Goal: Transaction & Acquisition: Purchase product/service

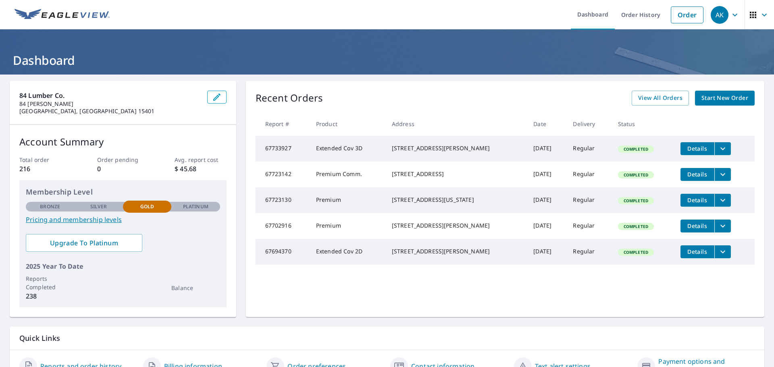
click at [711, 97] on span "Start New Order" at bounding box center [725, 98] width 47 height 10
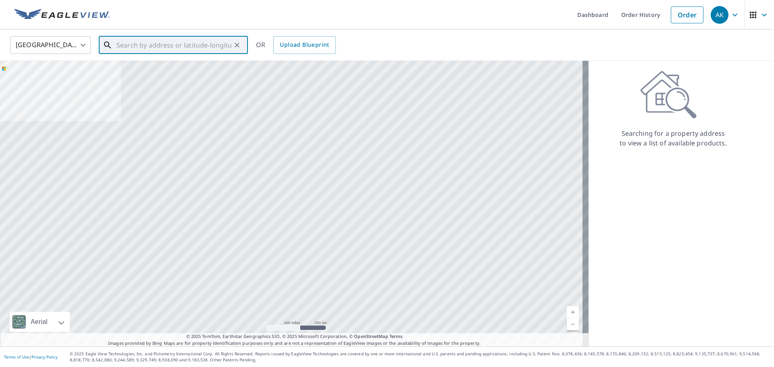
click at [140, 48] on input "text" at bounding box center [174, 45] width 115 height 23
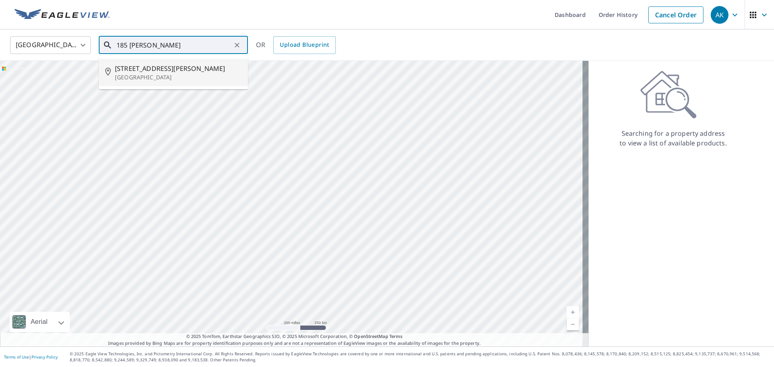
click at [203, 70] on span "[STREET_ADDRESS][PERSON_NAME]" at bounding box center [178, 69] width 127 height 10
type input "[STREET_ADDRESS][PERSON_NAME][PERSON_NAME]"
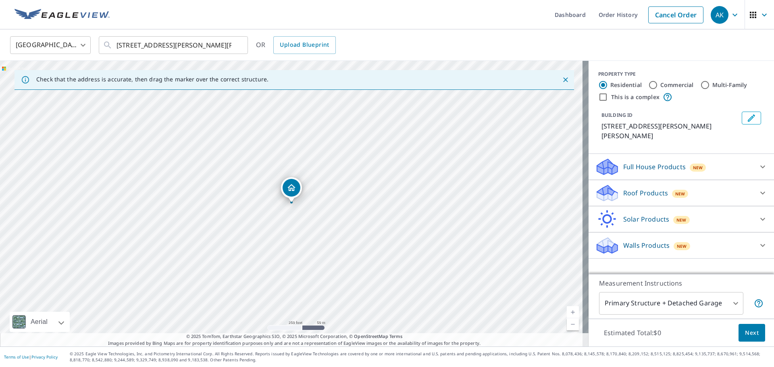
click at [643, 188] on p "Roof Products" at bounding box center [645, 193] width 45 height 10
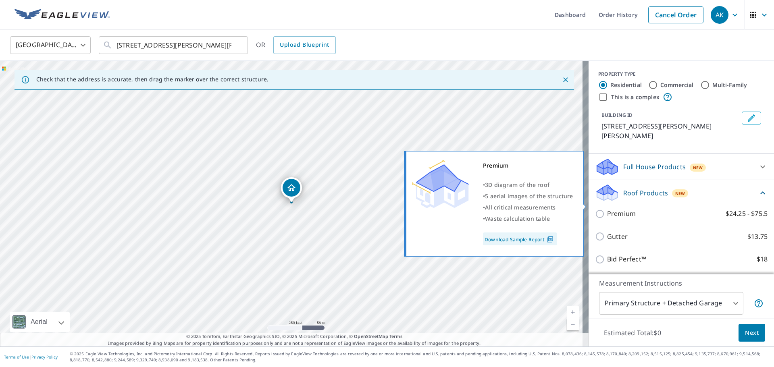
click at [612, 209] on p "Premium" at bounding box center [621, 214] width 29 height 10
click at [607, 209] on input "Premium $24.25 - $75.5" at bounding box center [601, 214] width 12 height 10
checkbox input "true"
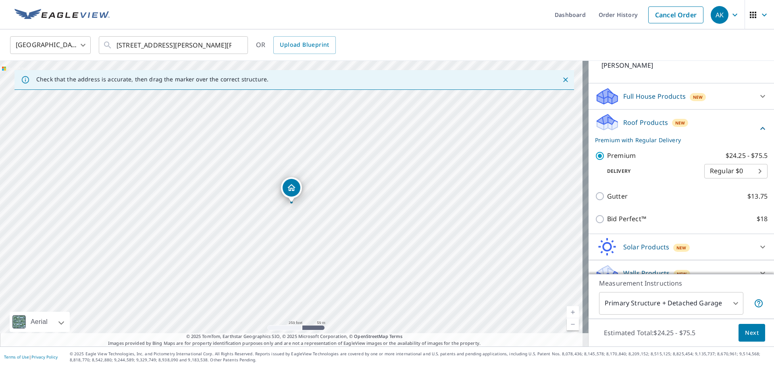
scroll to position [73, 0]
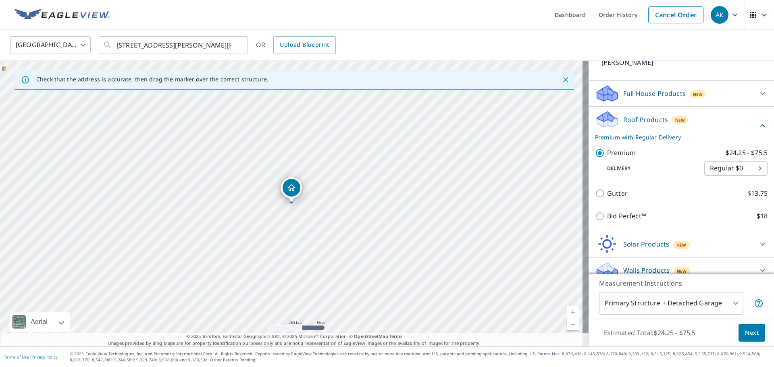
click at [655, 268] on div "Walls Products New" at bounding box center [674, 270] width 158 height 19
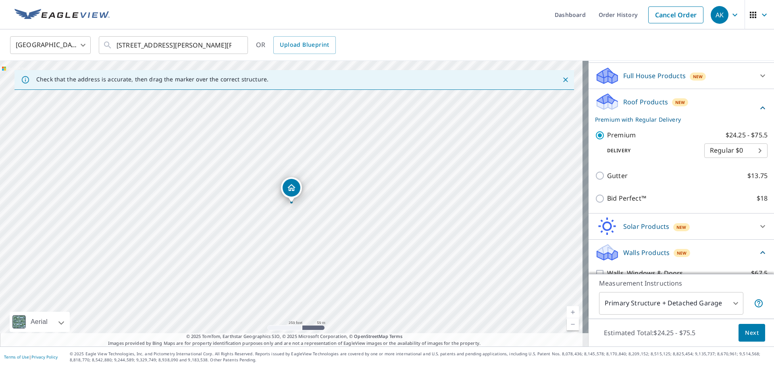
scroll to position [119, 0]
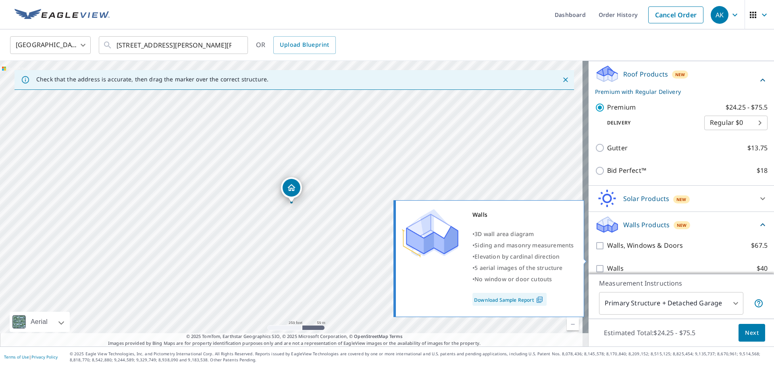
click at [624, 264] on label "Walls $40" at bounding box center [687, 269] width 161 height 10
click at [607, 264] on input "Walls $40" at bounding box center [601, 269] width 12 height 10
checkbox input "true"
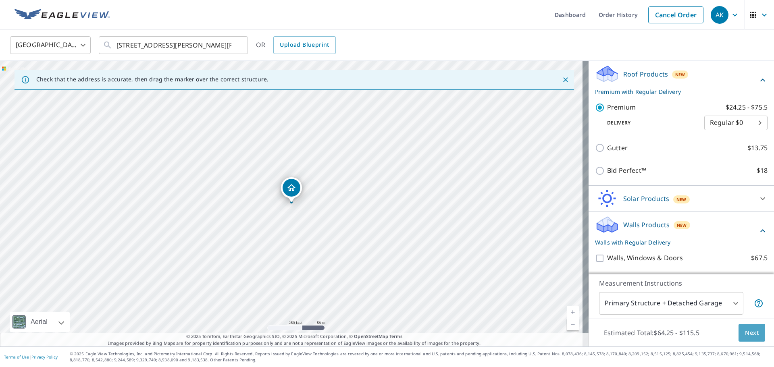
click at [748, 332] on span "Next" at bounding box center [752, 333] width 14 height 10
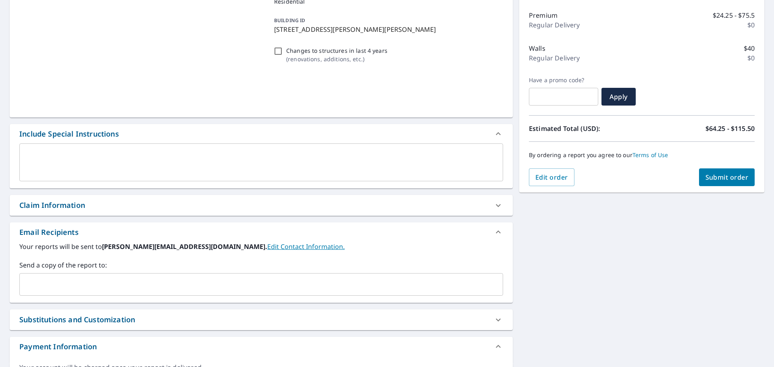
scroll to position [121, 0]
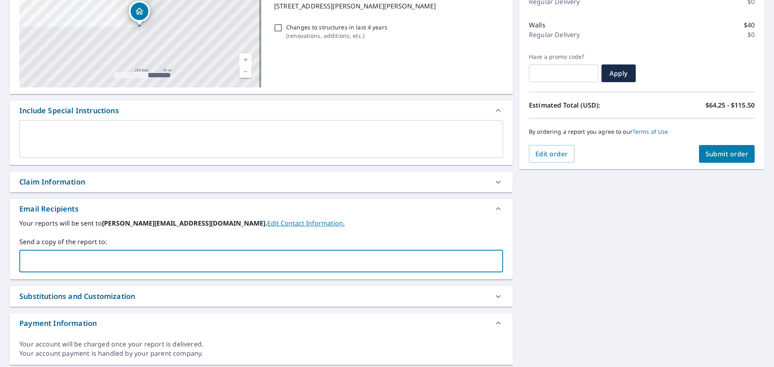
click at [173, 261] on input "text" at bounding box center [255, 261] width 465 height 15
drag, startPoint x: 44, startPoint y: 262, endPoint x: 37, endPoint y: 263, distance: 7.0
click at [37, 263] on input "[PERSON_NAME][EMAIL_ADDRESS][PERSON_NAME][DOMAIN_NAME]" at bounding box center [255, 261] width 465 height 15
type input "[PERSON_NAME][EMAIL_ADDRESS][PERSON_NAME][DOMAIN_NAME]"
click at [618, 274] on div "[STREET_ADDRESS][PERSON_NAME][PERSON_NAME] A standard road map Aerial A detaile…" at bounding box center [387, 163] width 774 height 418
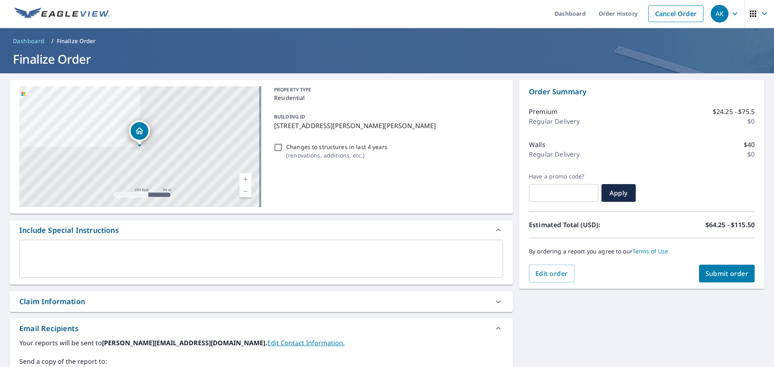
scroll to position [0, 0]
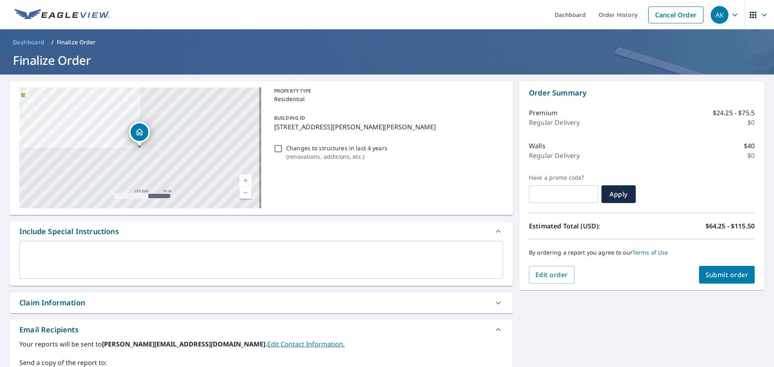
click at [720, 269] on button "Submit order" at bounding box center [727, 275] width 56 height 18
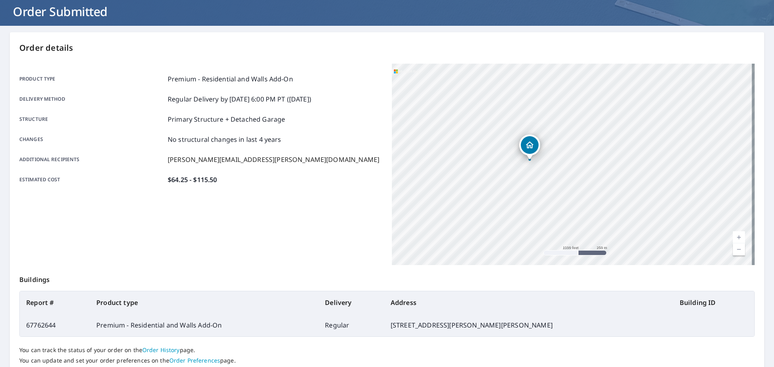
scroll to position [107, 0]
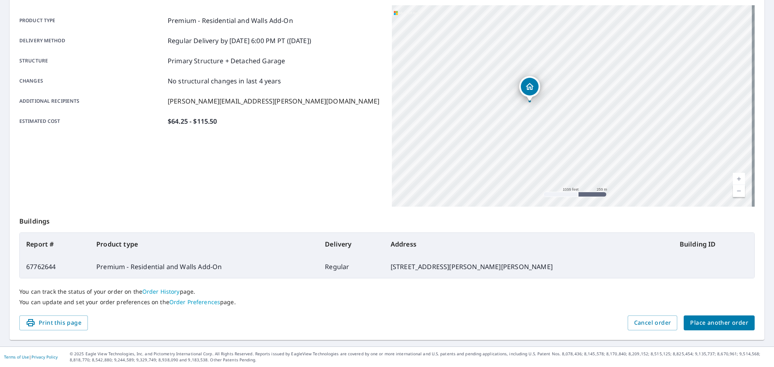
click at [702, 319] on span "Place another order" at bounding box center [719, 323] width 58 height 10
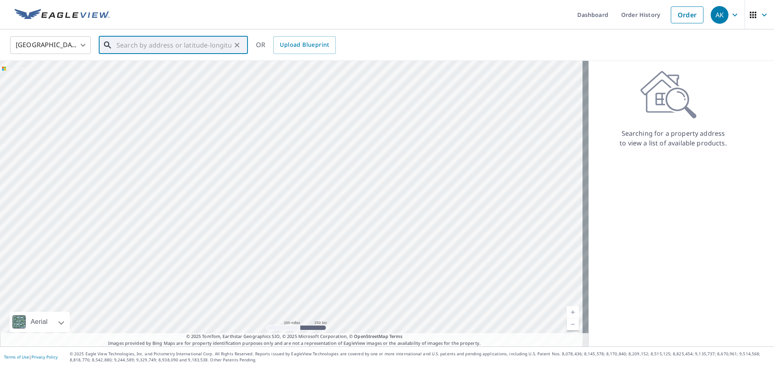
click at [154, 44] on input "text" at bounding box center [174, 45] width 115 height 23
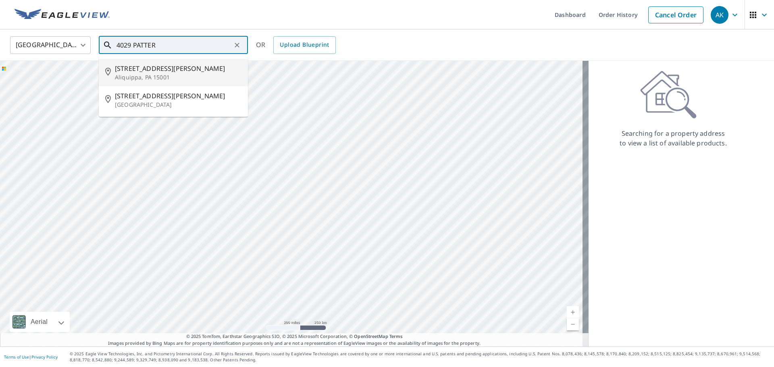
click at [171, 67] on span "[STREET_ADDRESS][PERSON_NAME]" at bounding box center [178, 69] width 127 height 10
type input "[STREET_ADDRESS][PERSON_NAME]"
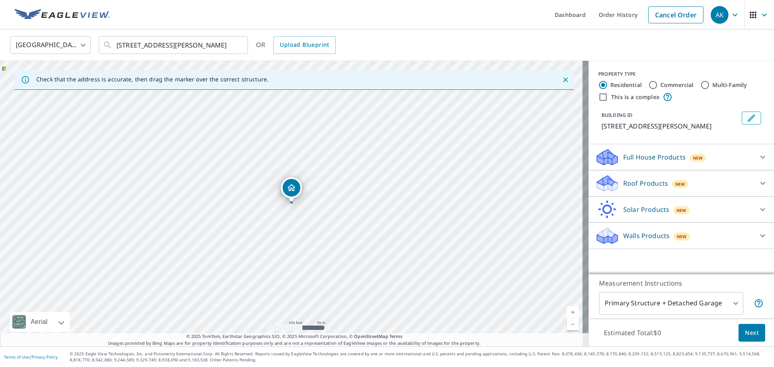
click at [652, 157] on p "Full House Products" at bounding box center [654, 157] width 63 height 10
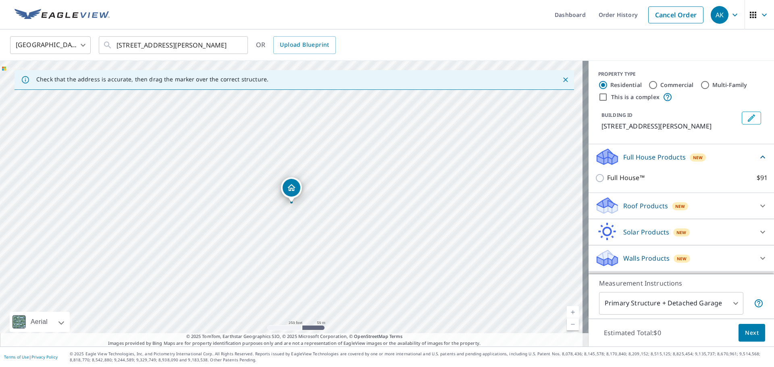
click at [652, 157] on p "Full House Products" at bounding box center [654, 157] width 63 height 10
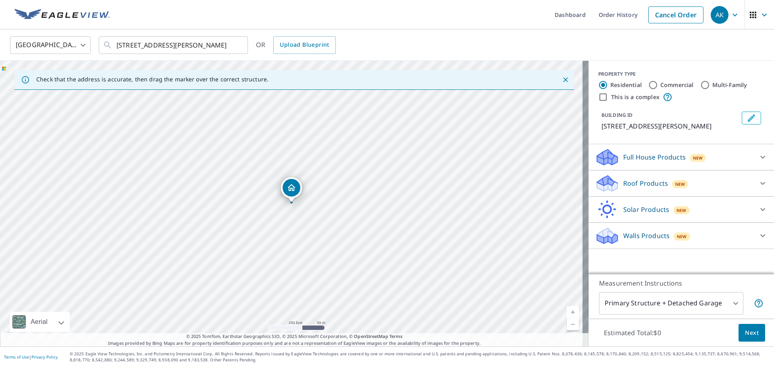
click at [639, 179] on p "Roof Products" at bounding box center [645, 184] width 45 height 10
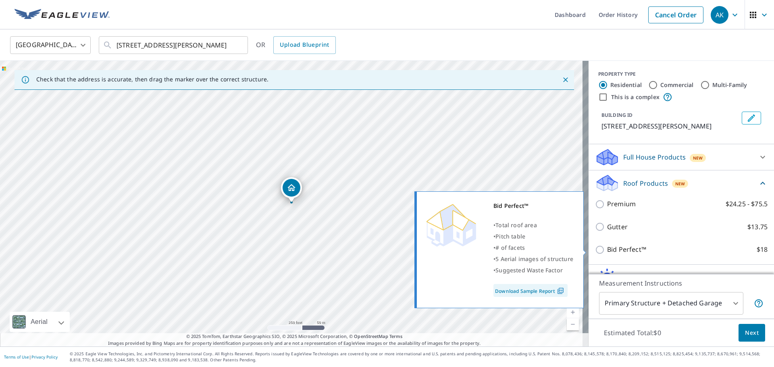
click at [613, 249] on p "Bid Perfect™" at bounding box center [626, 250] width 39 height 10
click at [607, 249] on input "Bid Perfect™ $18" at bounding box center [601, 250] width 12 height 10
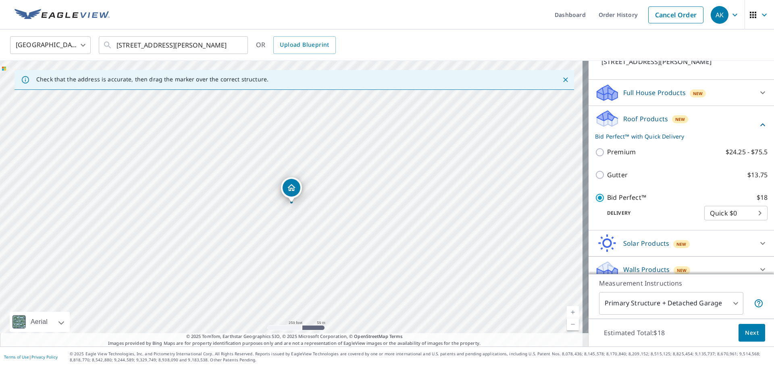
scroll to position [73, 0]
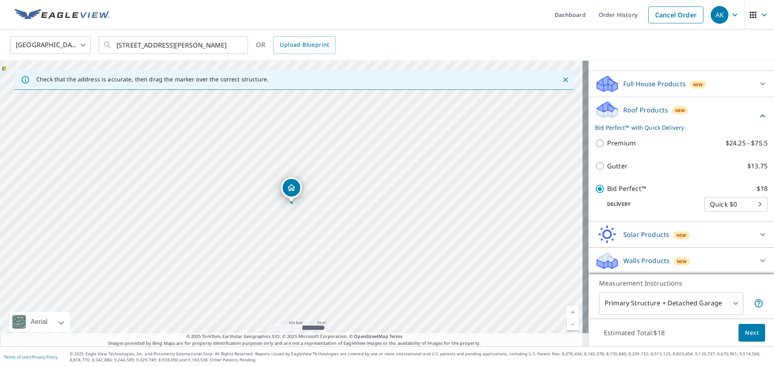
click at [655, 263] on p "Walls Products" at bounding box center [646, 261] width 46 height 10
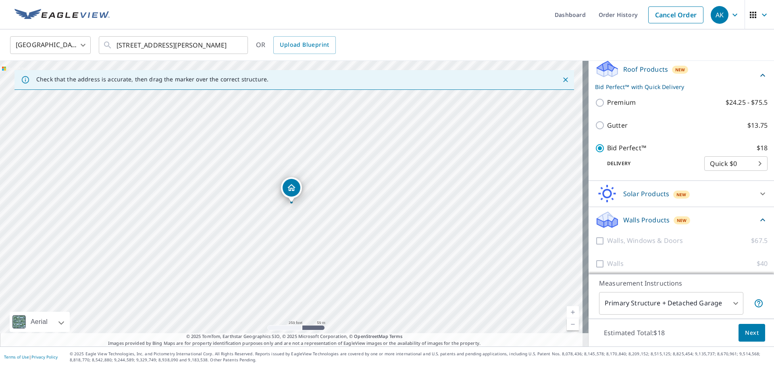
scroll to position [119, 0]
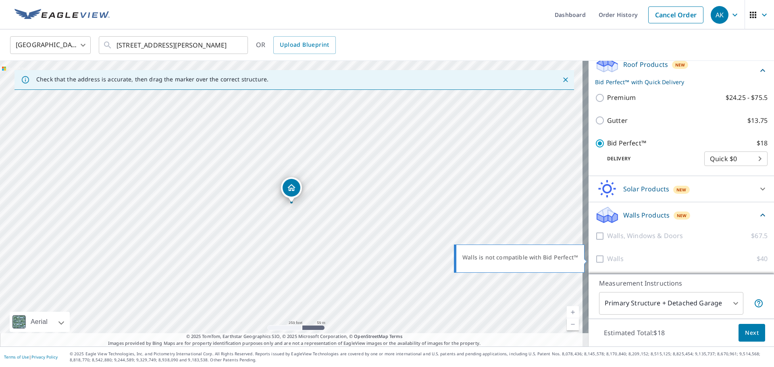
click at [595, 260] on div at bounding box center [601, 259] width 12 height 10
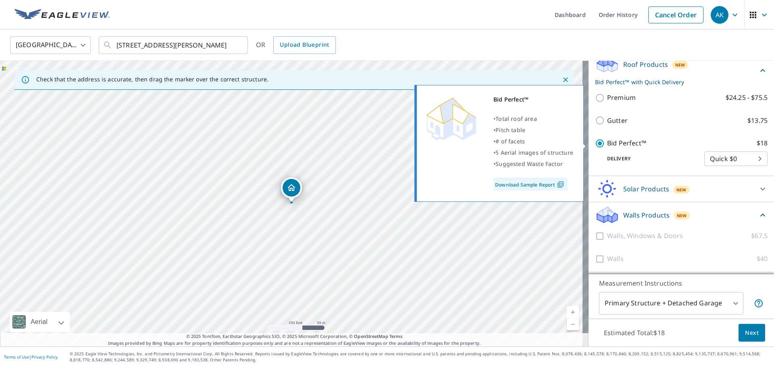
click at [607, 143] on p "Bid Perfect™" at bounding box center [626, 143] width 39 height 10
click at [602, 143] on input "Bid Perfect™ $18" at bounding box center [601, 144] width 12 height 10
checkbox input "false"
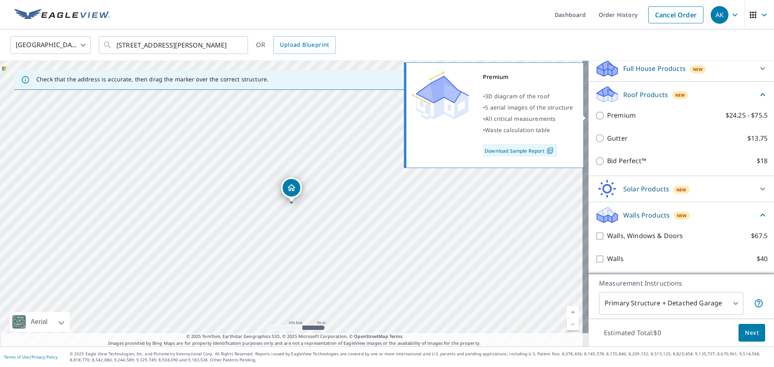
click at [598, 115] on input "Premium $24.25 - $75.5" at bounding box center [601, 116] width 12 height 10
checkbox input "true"
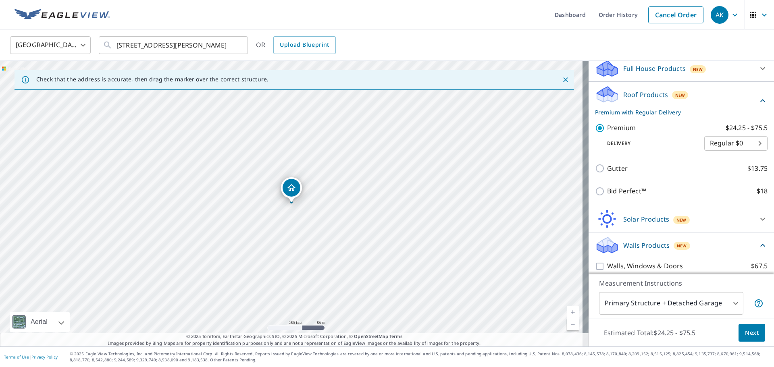
scroll to position [119, 0]
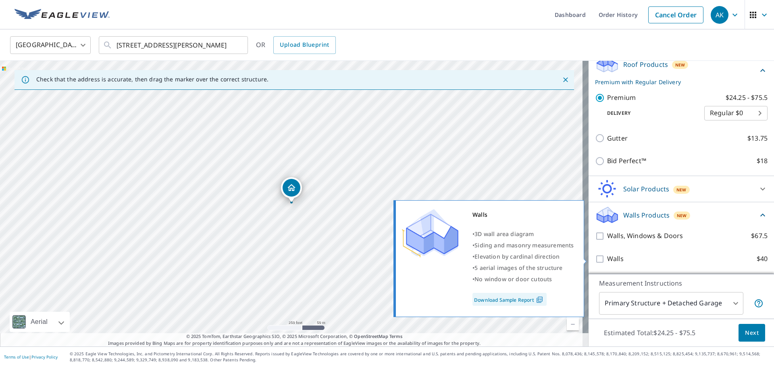
click at [611, 261] on p "Walls" at bounding box center [615, 259] width 17 height 10
click at [607, 261] on input "Walls $40" at bounding box center [601, 259] width 12 height 10
checkbox input "true"
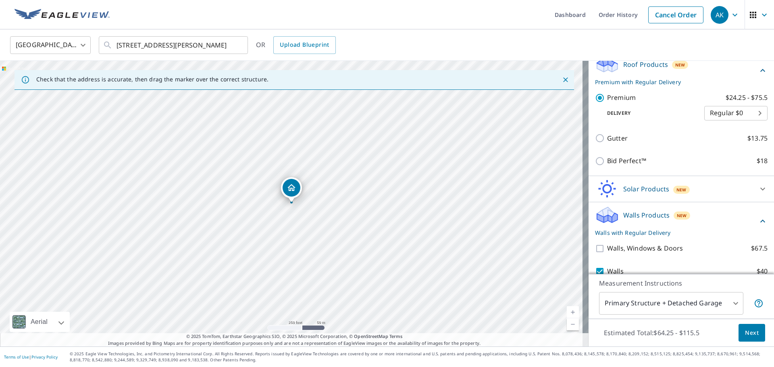
click at [750, 333] on span "Next" at bounding box center [752, 333] width 14 height 10
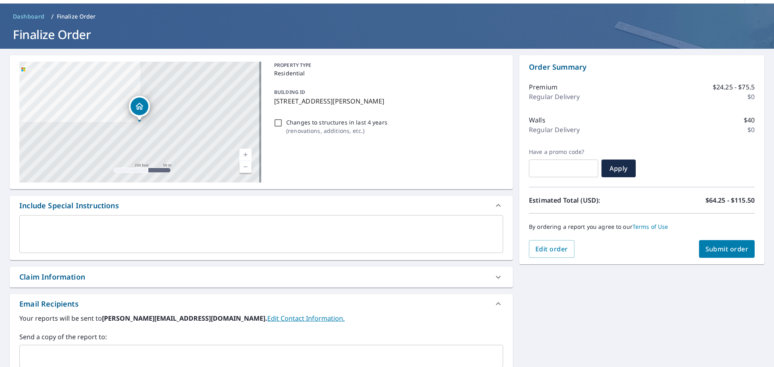
scroll to position [81, 0]
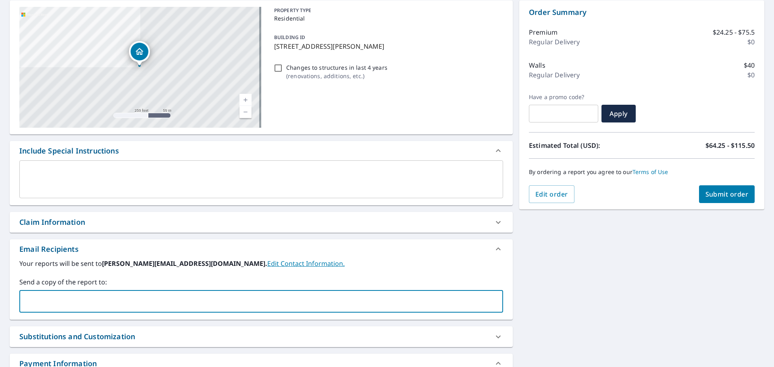
click at [94, 309] on input "text" at bounding box center [255, 301] width 465 height 15
drag, startPoint x: 43, startPoint y: 302, endPoint x: 36, endPoint y: 303, distance: 6.9
click at [36, 303] on input "[PERSON_NAME][EMAIL_ADDRESS][PERSON_NAME][DOMAIN_NAME]" at bounding box center [255, 301] width 465 height 15
type input "[PERSON_NAME][EMAIL_ADDRESS][PERSON_NAME][DOMAIN_NAME]"
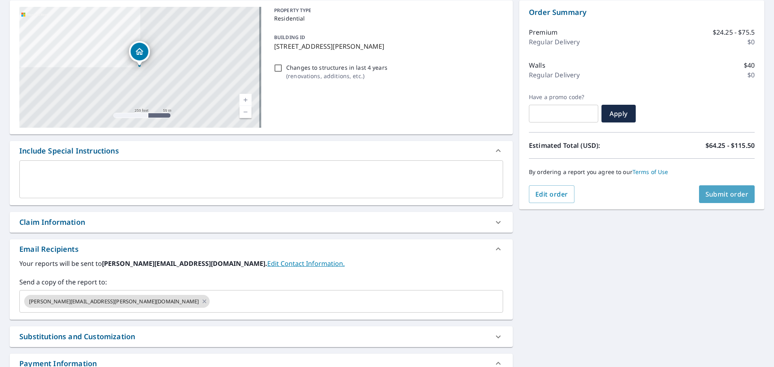
click at [717, 194] on span "Submit order" at bounding box center [727, 194] width 43 height 9
